Goal: Communication & Community: Answer question/provide support

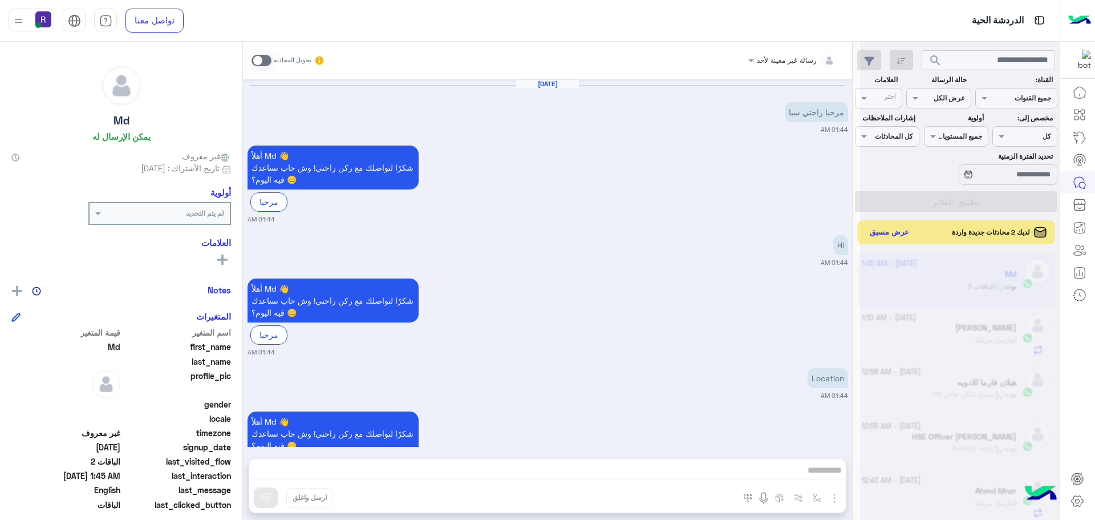
scroll to position [671, 0]
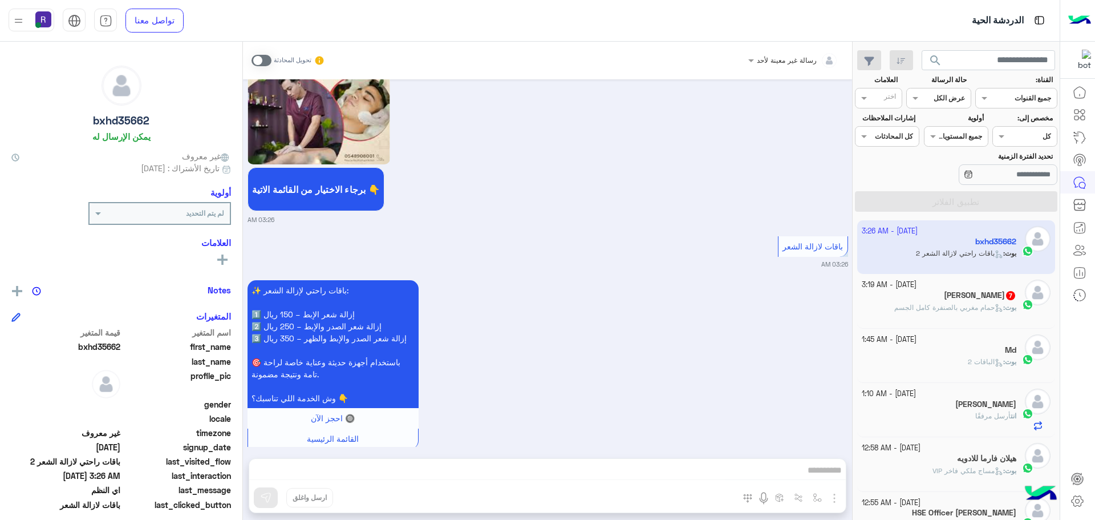
scroll to position [585, 0]
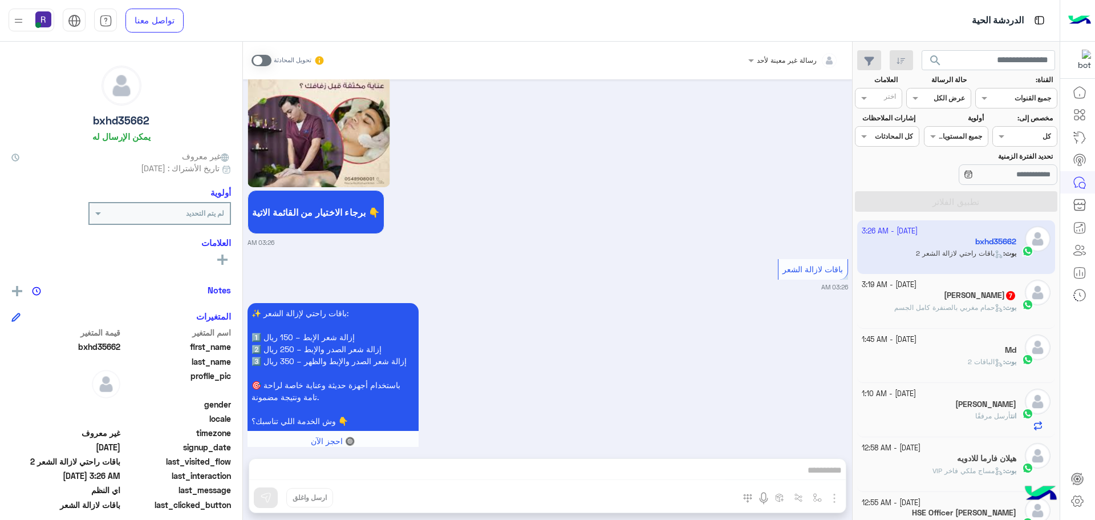
click at [983, 317] on div "بوت : حمام مغربي بالصنفرة كامل الجسم" at bounding box center [939, 312] width 155 height 20
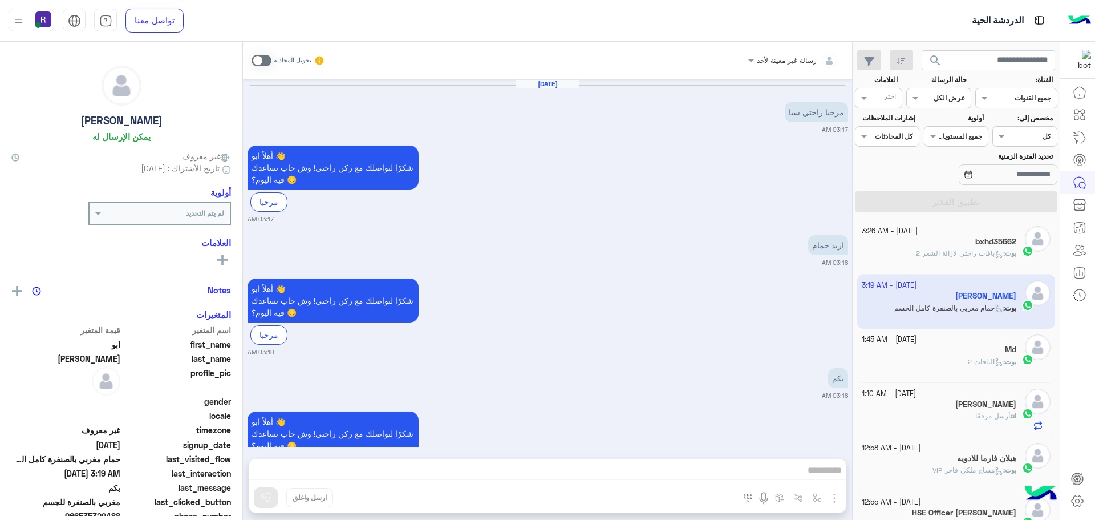
scroll to position [1100, 0]
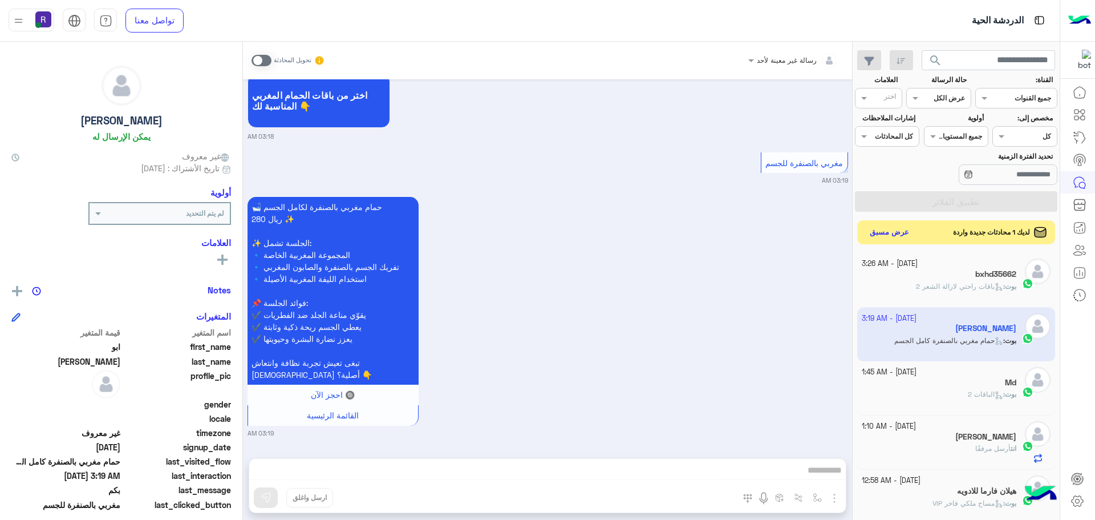
click at [908, 236] on button "عرض مسبق" at bounding box center [890, 232] width 48 height 15
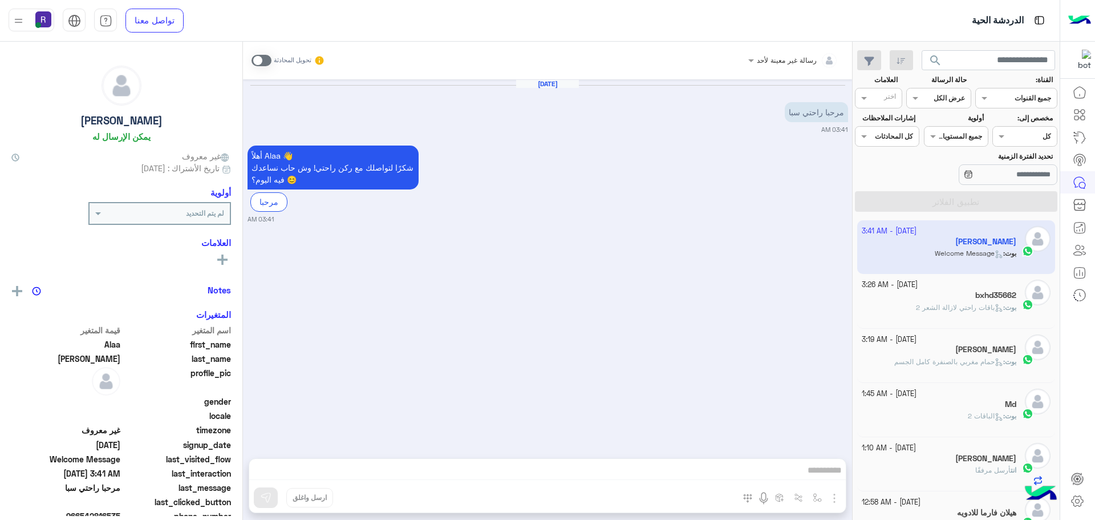
click at [256, 60] on span at bounding box center [262, 60] width 20 height 11
click at [837, 499] on img "button" at bounding box center [835, 498] width 14 height 14
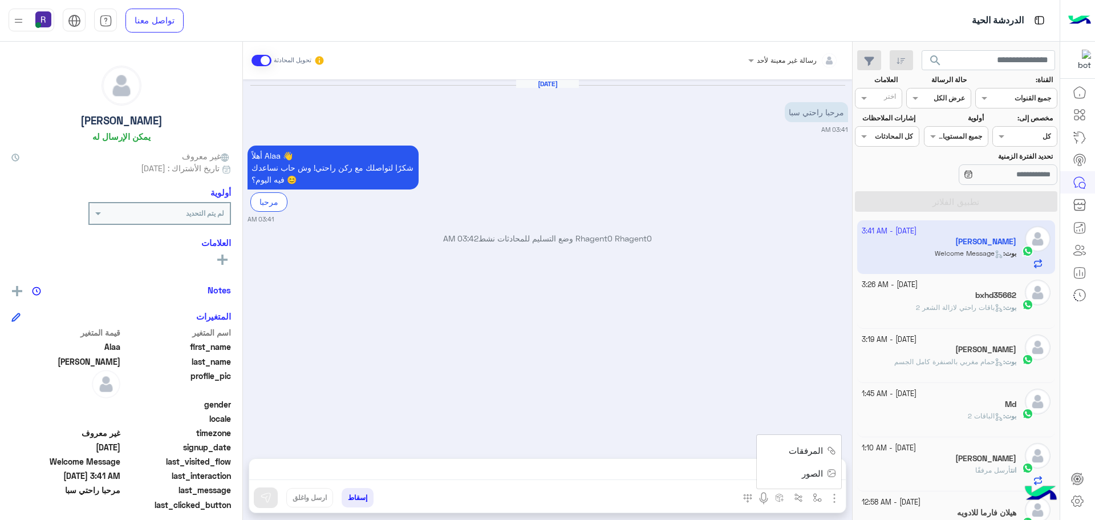
click at [817, 471] on span "الصور" at bounding box center [812, 473] width 21 height 13
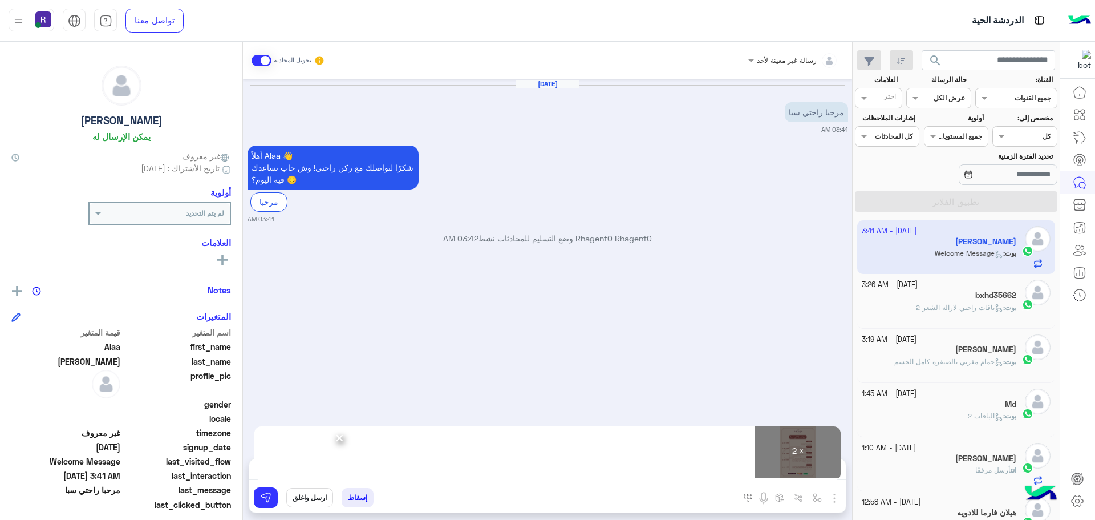
click at [276, 508] on div "إسقاط ارسل واغلق" at bounding box center [491, 499] width 485 height 25
click at [268, 508] on div "إسقاط ارسل واغلق" at bounding box center [491, 499] width 485 height 25
click at [269, 499] on img at bounding box center [265, 497] width 11 height 11
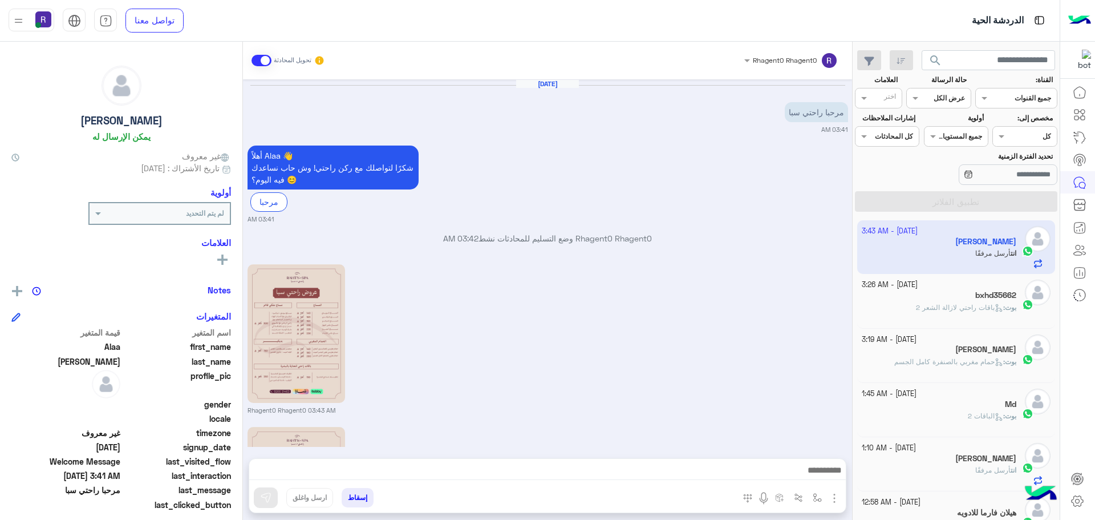
scroll to position [169, 0]
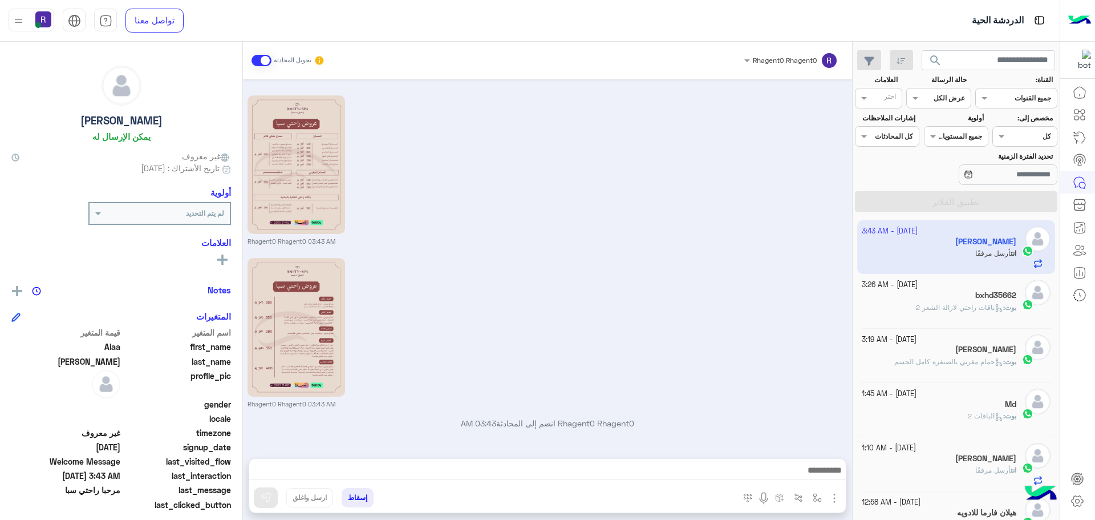
click at [942, 299] on div "bxhd35662" at bounding box center [939, 296] width 155 height 12
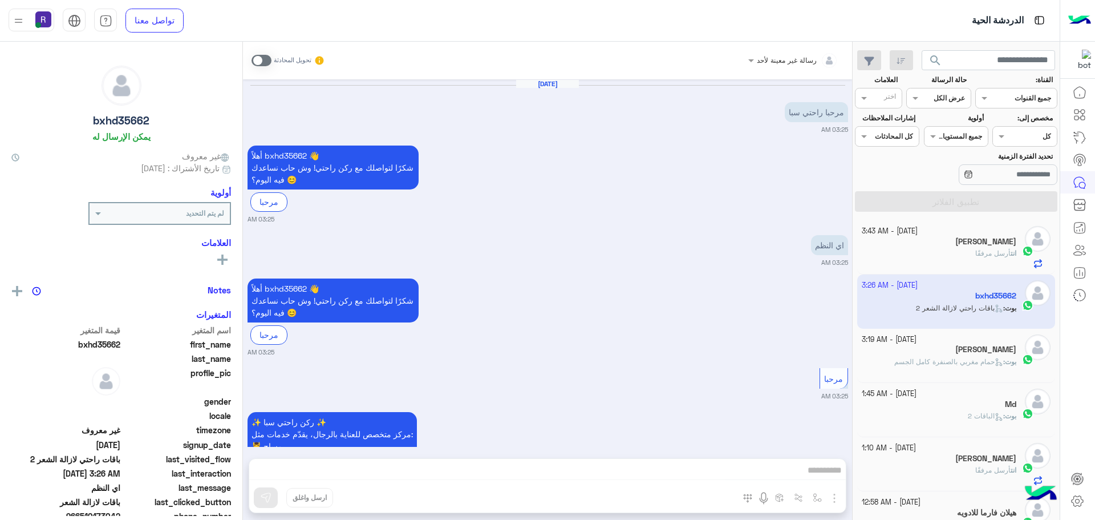
scroll to position [642, 0]
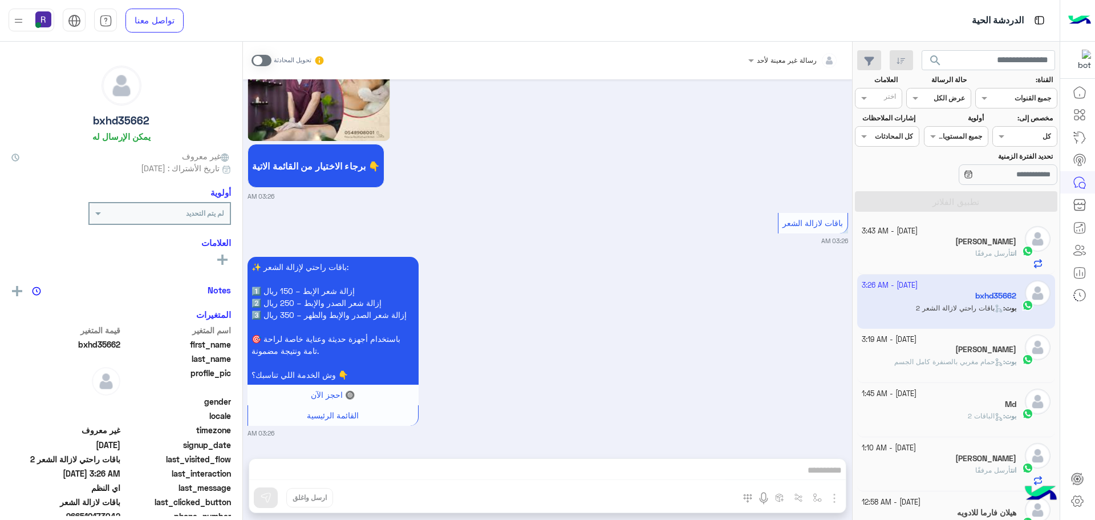
click at [984, 352] on h5 "[PERSON_NAME]" at bounding box center [985, 350] width 61 height 10
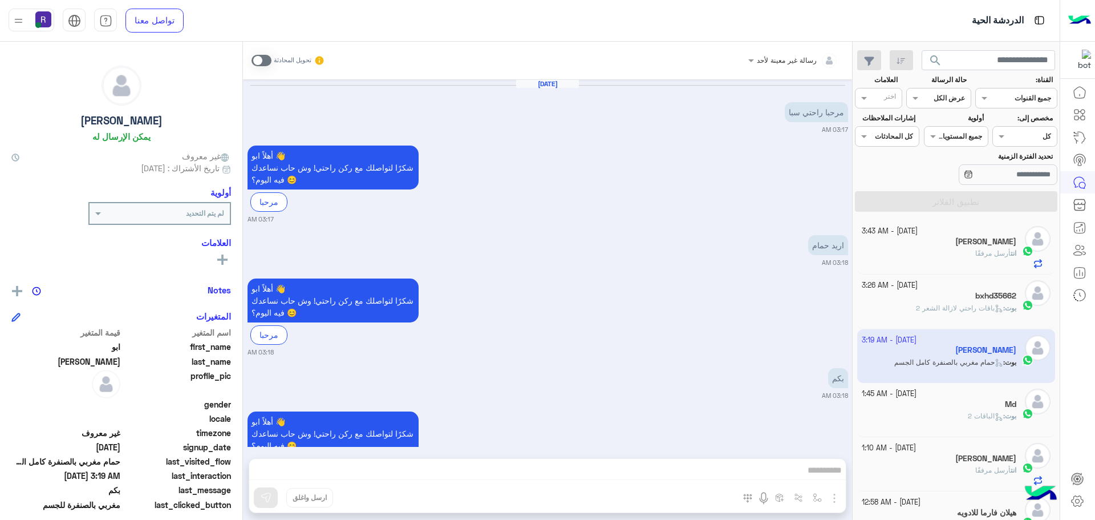
scroll to position [1100, 0]
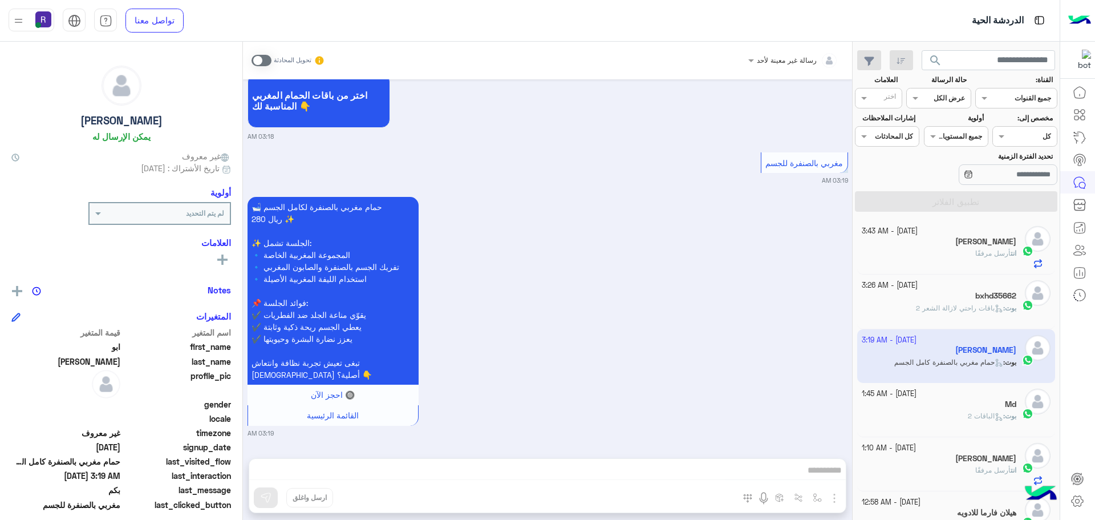
click at [979, 384] on div "13 October - 1:45 AM Md بوت : الباقات 2" at bounding box center [956, 410] width 199 height 54
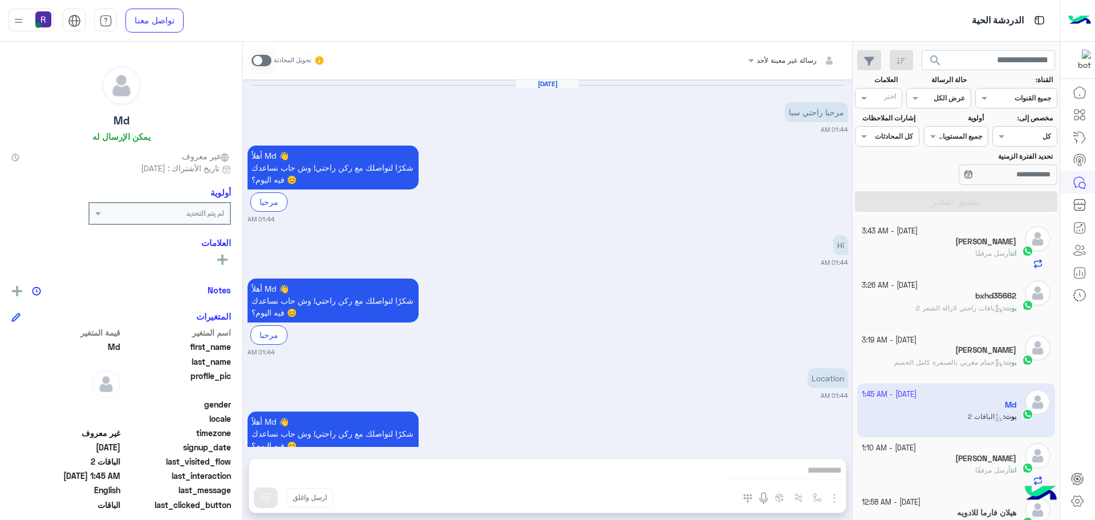
scroll to position [671, 0]
